Goal: Information Seeking & Learning: Learn about a topic

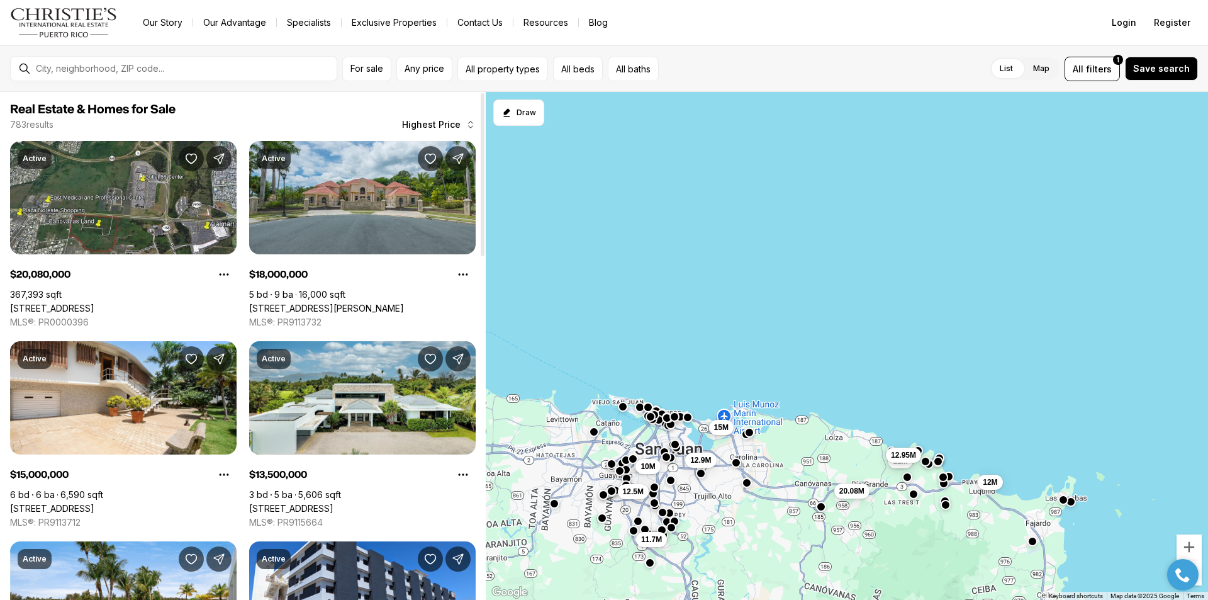
scroll to position [189, 0]
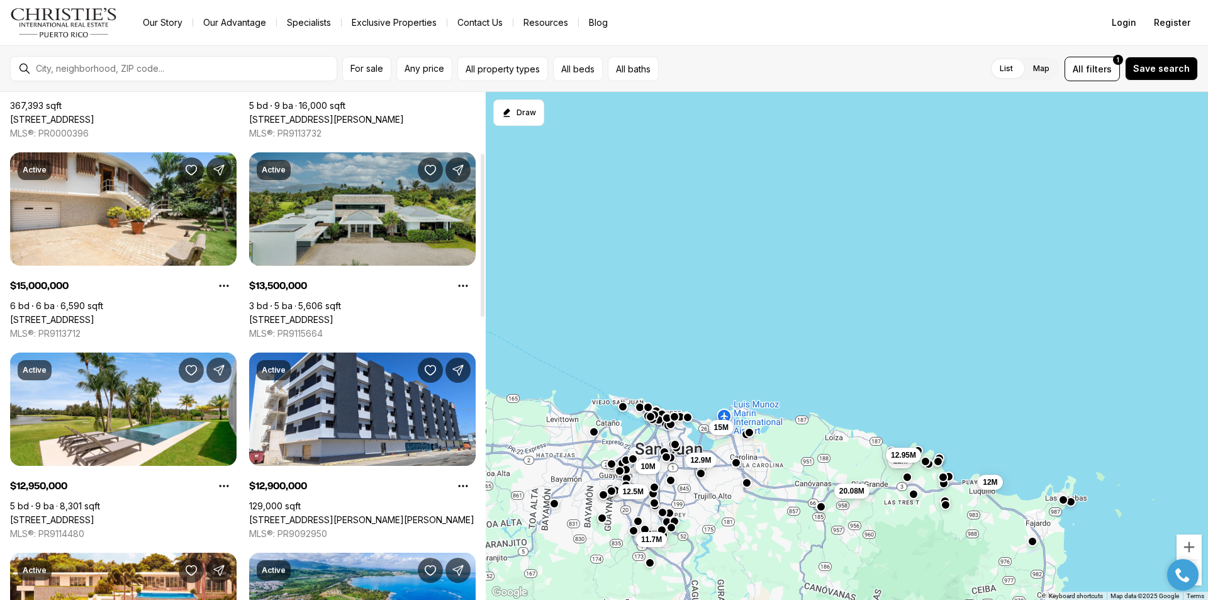
click at [333, 314] on link "[STREET_ADDRESS]" at bounding box center [291, 319] width 84 height 11
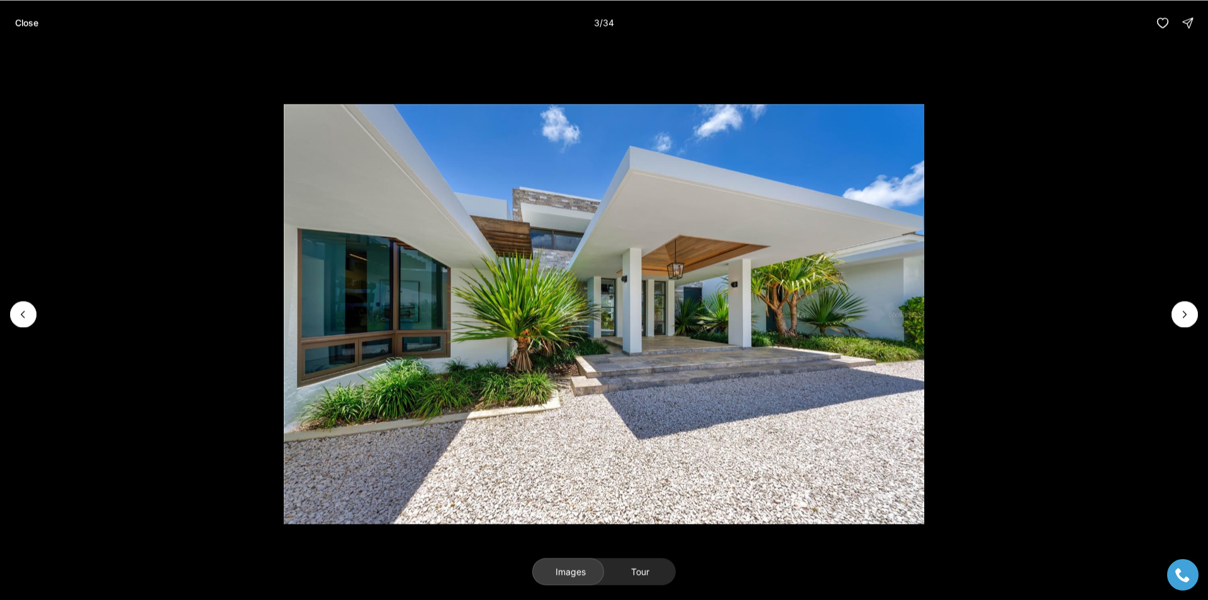
click at [1182, 312] on icon "Next slide" at bounding box center [1184, 314] width 13 height 13
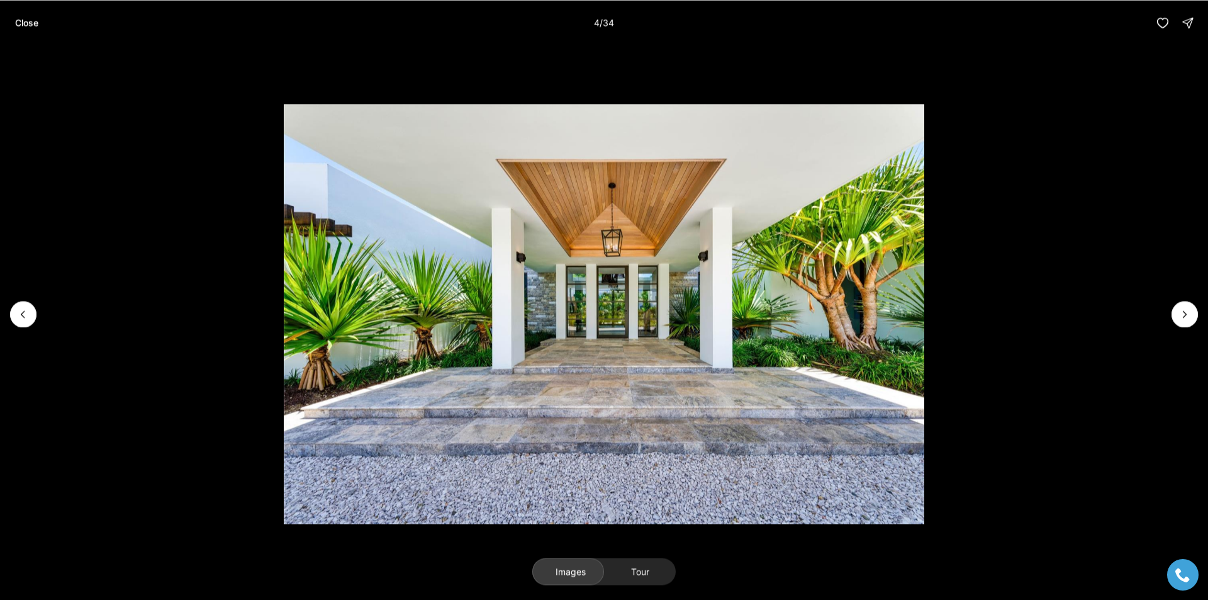
click at [1166, 304] on li "4 of 34" at bounding box center [604, 313] width 1208 height 537
click at [1181, 312] on icon "Next slide" at bounding box center [1184, 314] width 13 height 13
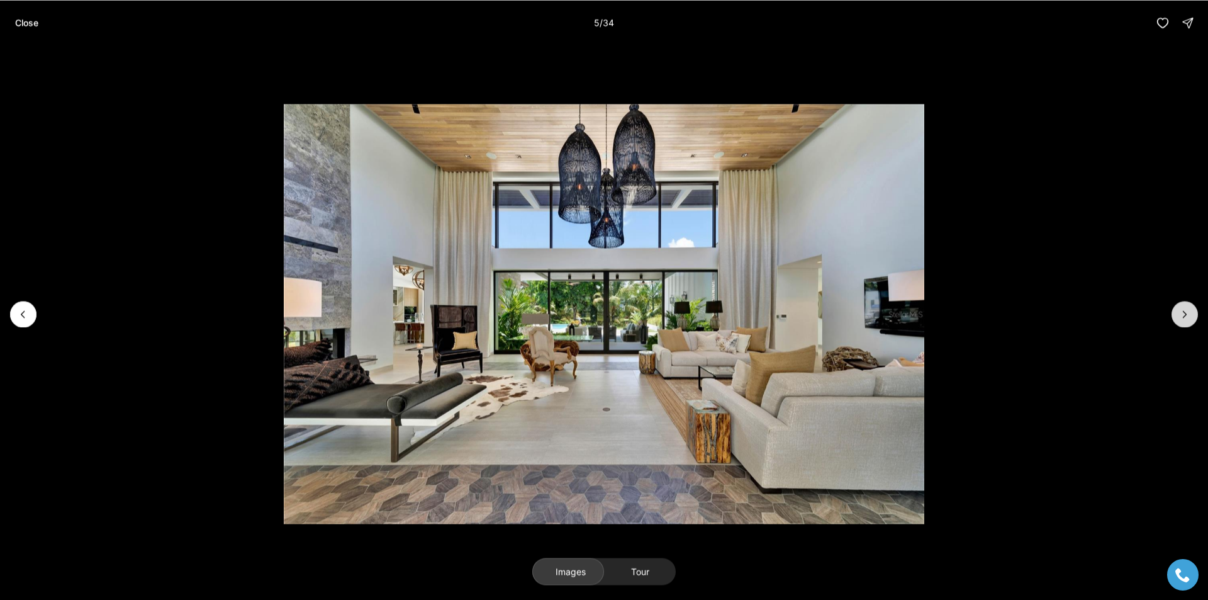
click at [1181, 312] on icon "Next slide" at bounding box center [1184, 314] width 13 height 13
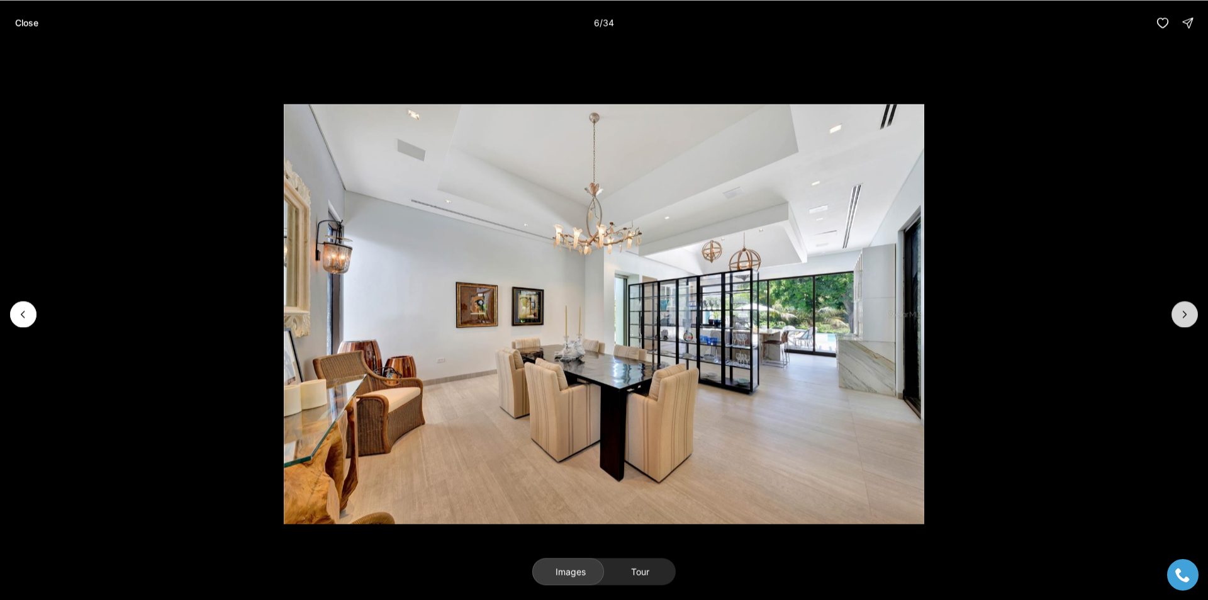
click at [1180, 312] on icon "Next slide" at bounding box center [1184, 314] width 13 height 13
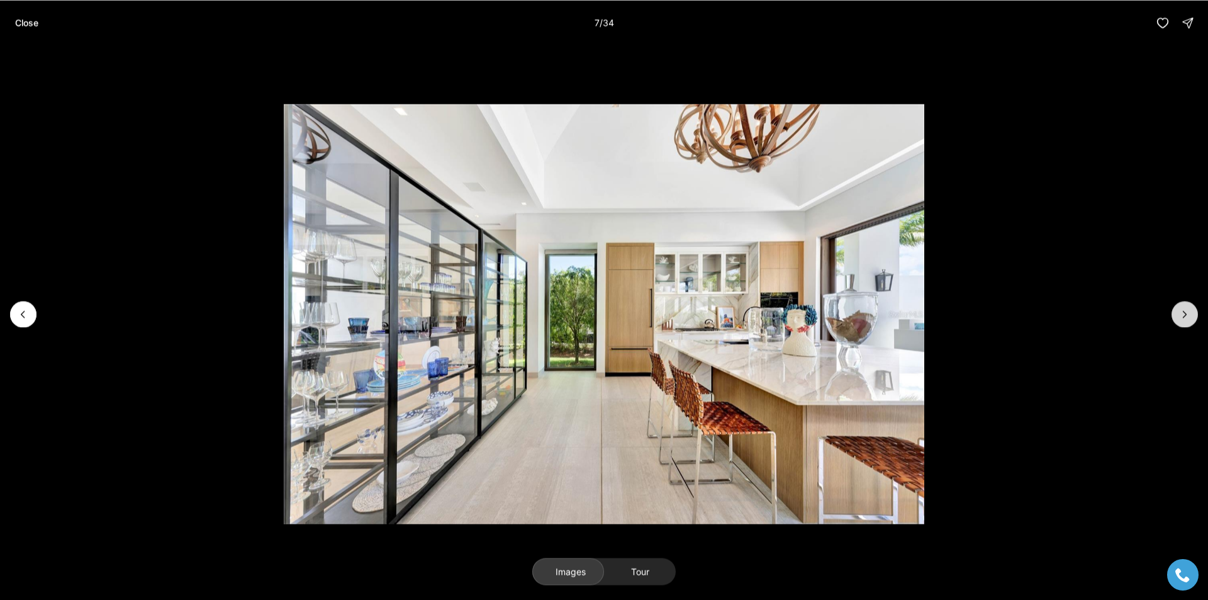
click at [1180, 312] on icon "Next slide" at bounding box center [1184, 314] width 13 height 13
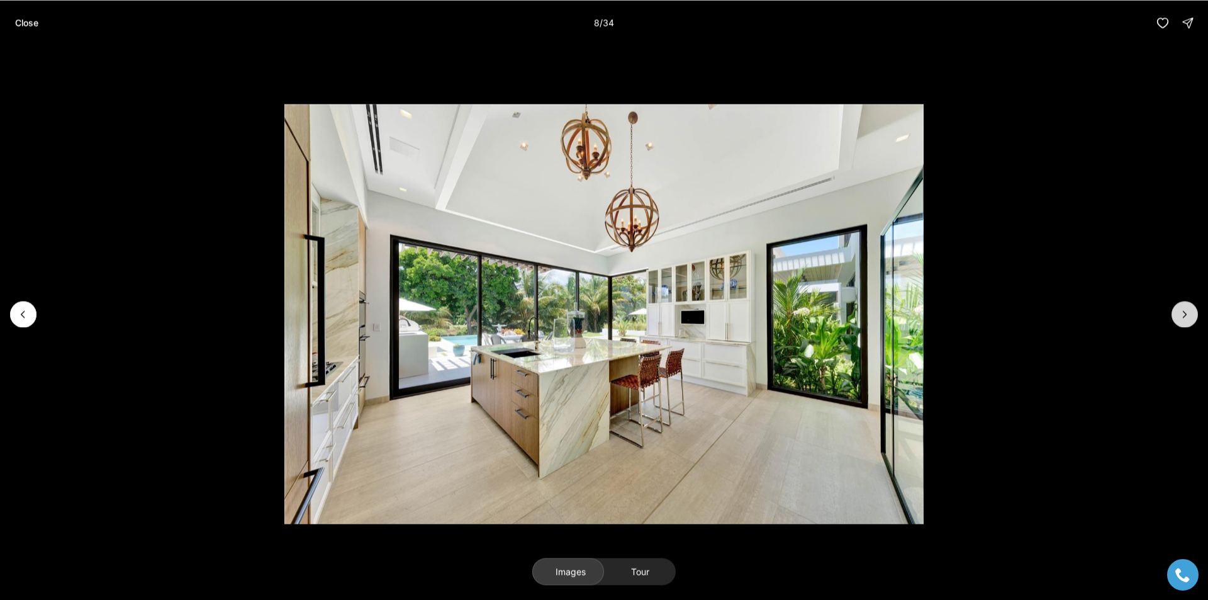
click at [1180, 312] on icon "Next slide" at bounding box center [1184, 314] width 13 height 13
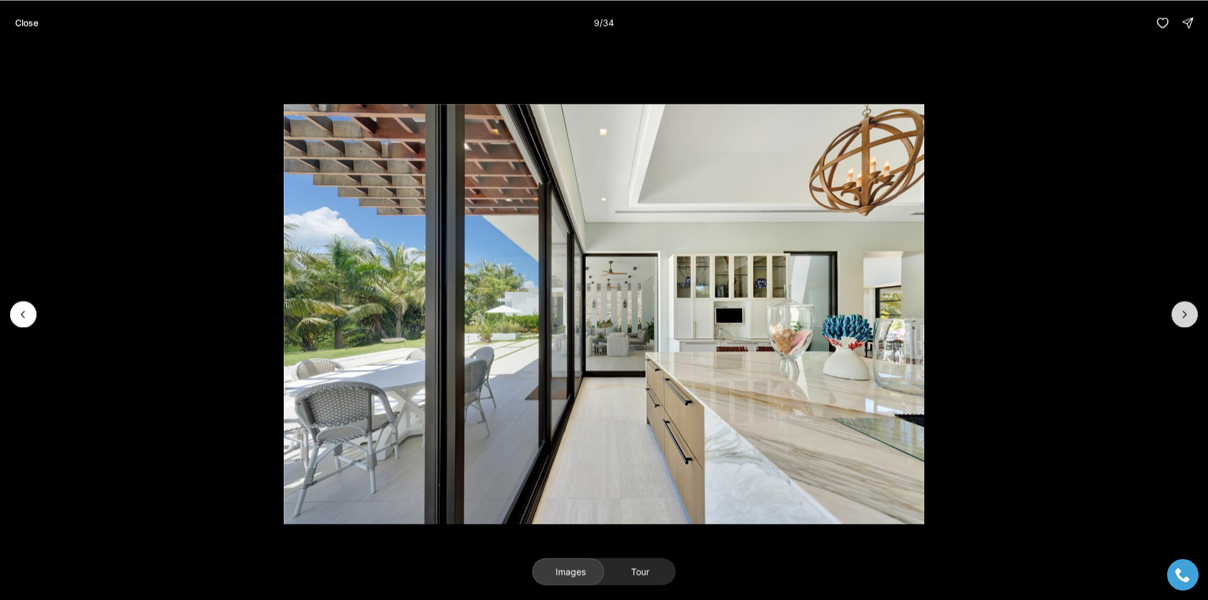
click at [1180, 312] on icon "Next slide" at bounding box center [1184, 314] width 13 height 13
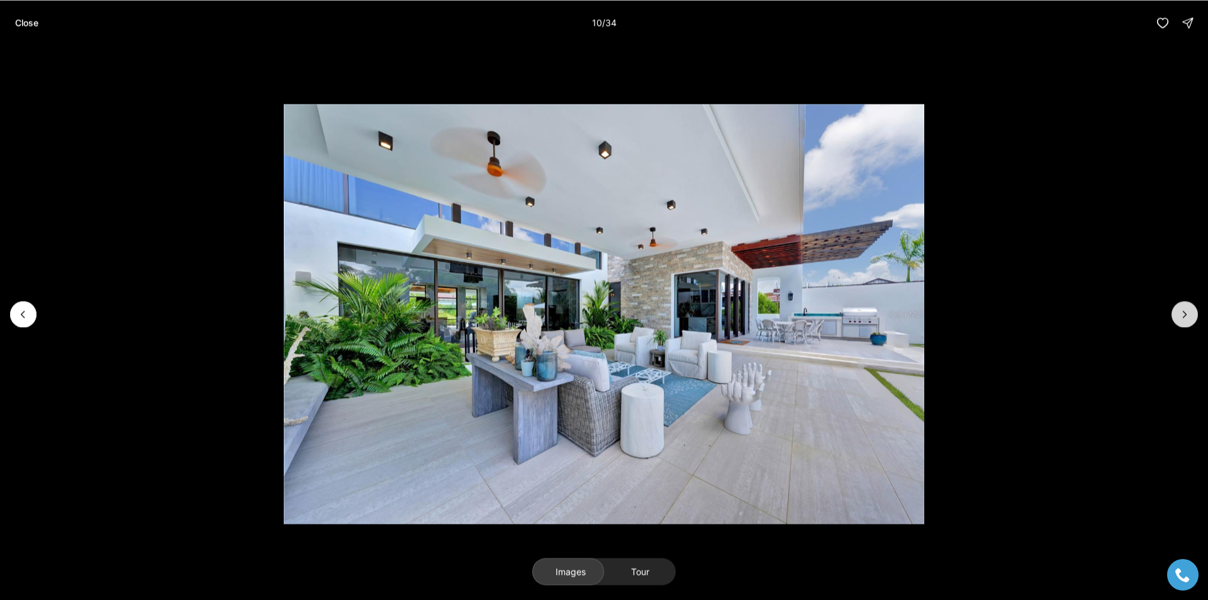
click at [1180, 312] on icon "Next slide" at bounding box center [1184, 314] width 13 height 13
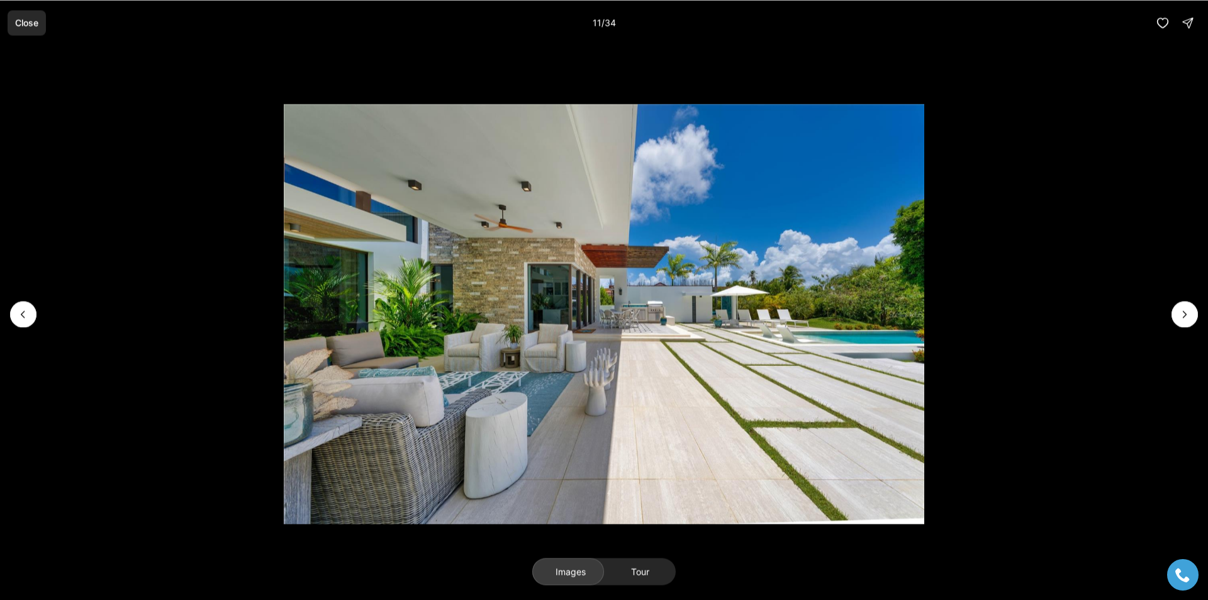
click at [24, 26] on p "Close" at bounding box center [26, 23] width 23 height 10
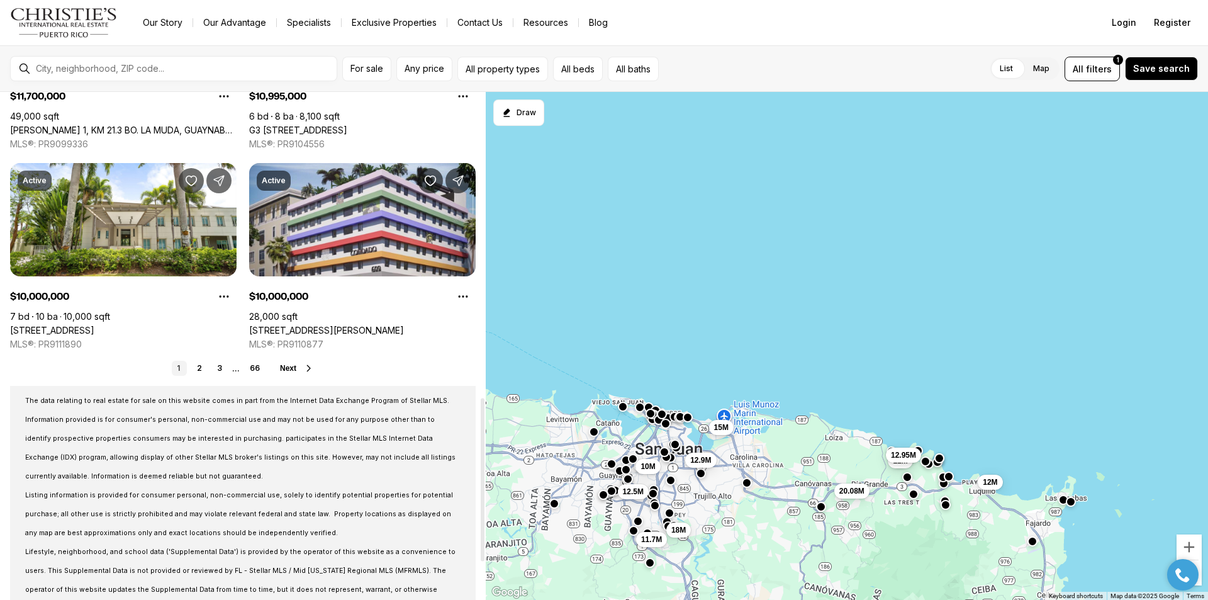
scroll to position [1007, 0]
